Goal: Task Accomplishment & Management: Manage account settings

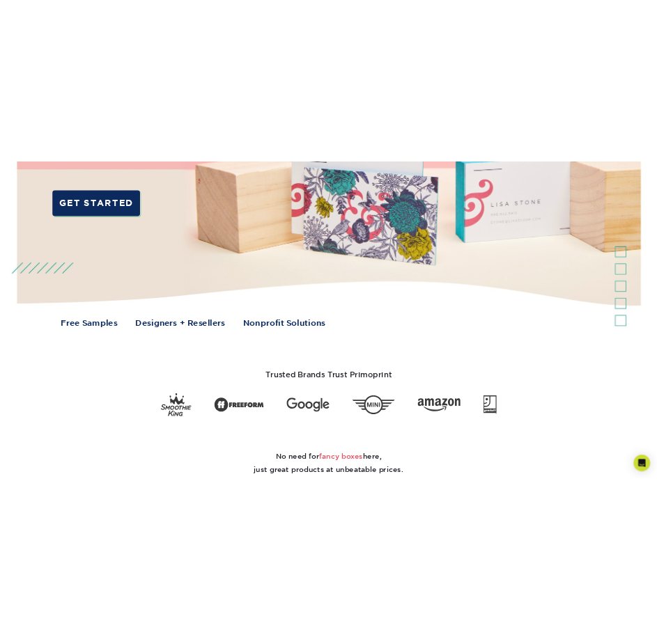
scroll to position [8, 0]
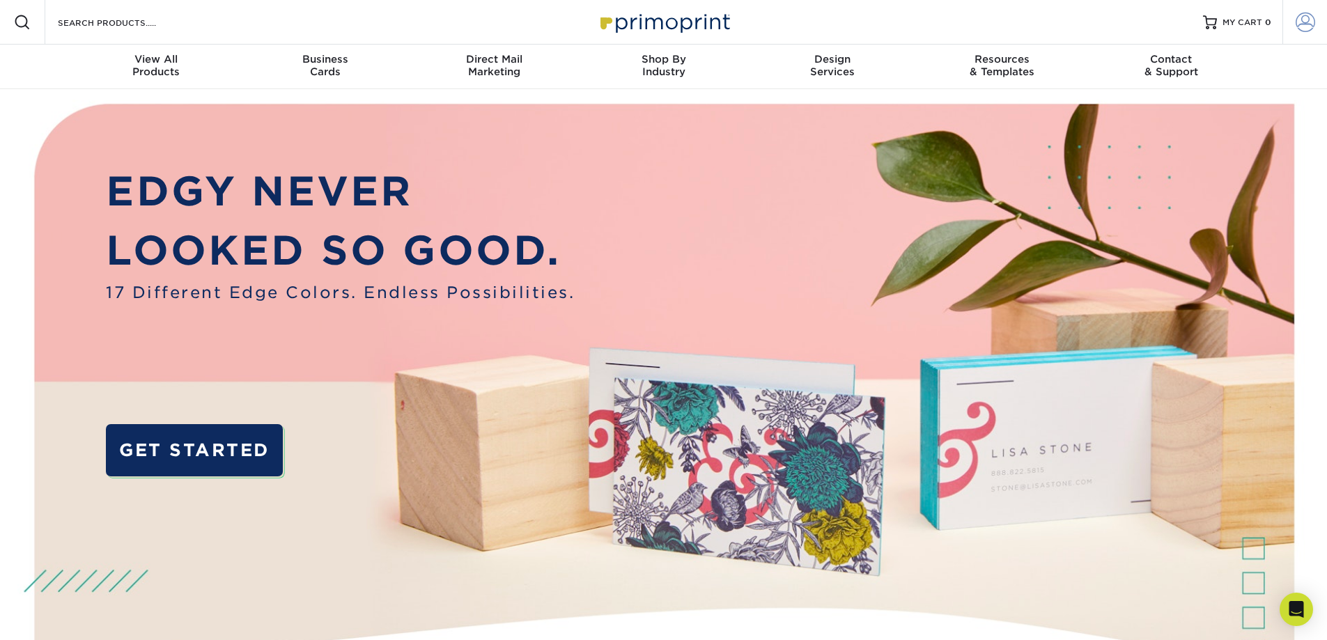
click at [1298, 15] on span at bounding box center [1304, 22] width 19 height 19
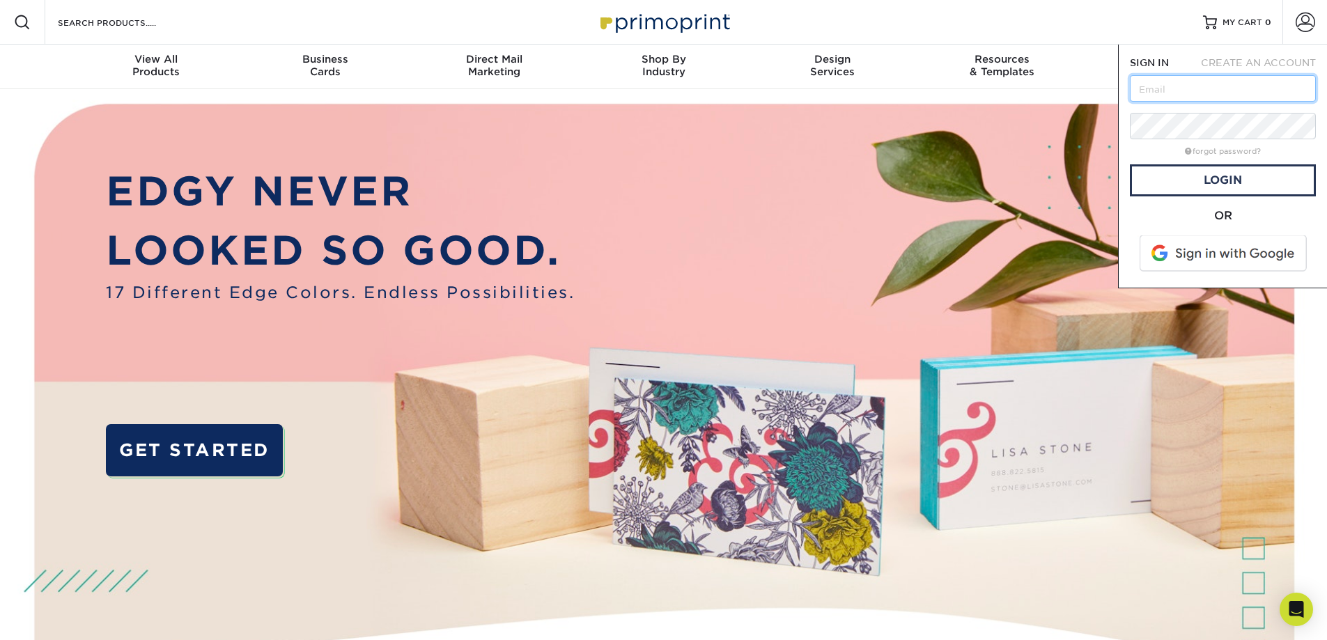
click at [1158, 82] on input "text" at bounding box center [1223, 88] width 186 height 26
type input "m.lambert@primemechanical.net"
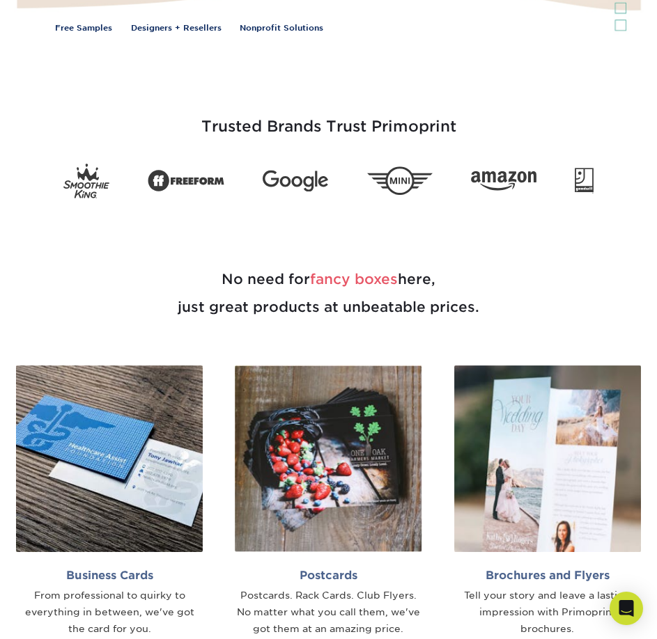
scroll to position [348, 0]
